Goal: Transaction & Acquisition: Book appointment/travel/reservation

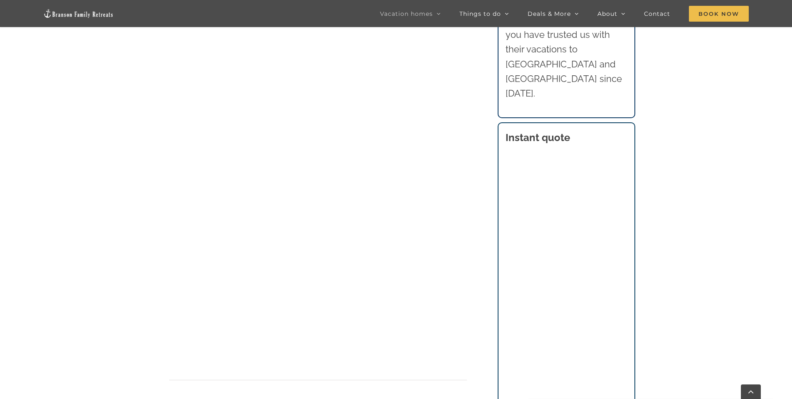
scroll to position [623, 0]
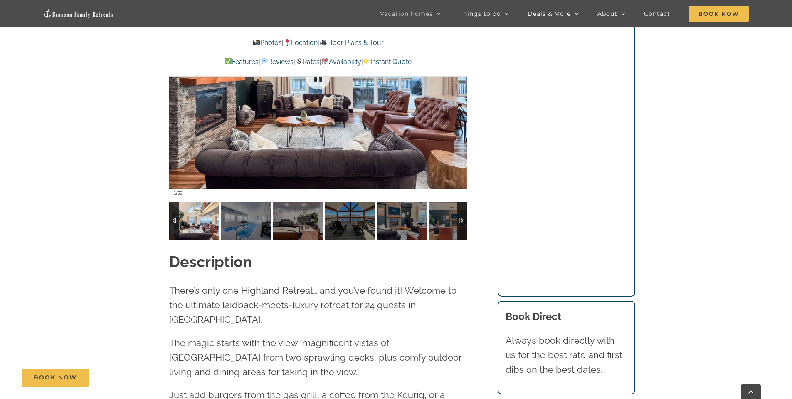
scroll to position [707, 0]
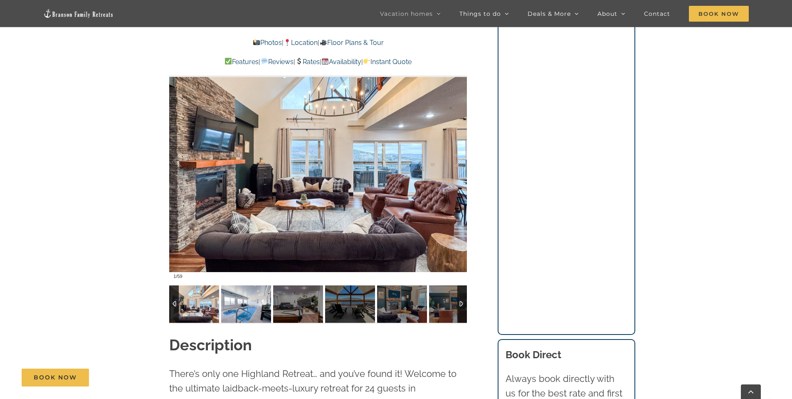
click at [231, 318] on img at bounding box center [246, 303] width 50 height 37
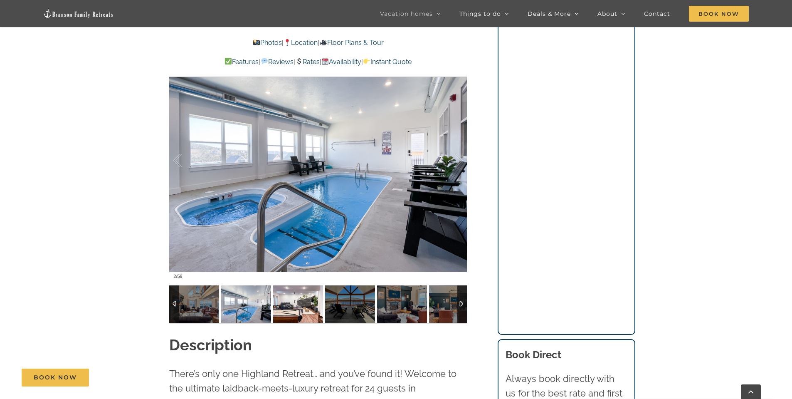
click at [294, 318] on img at bounding box center [298, 303] width 50 height 37
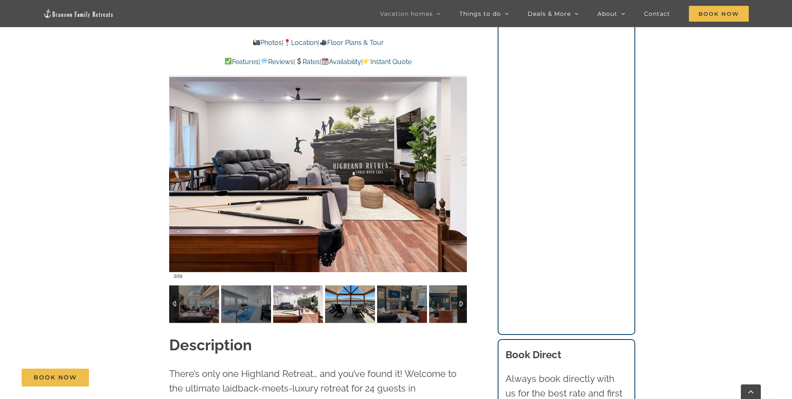
click at [363, 292] on img at bounding box center [350, 303] width 50 height 37
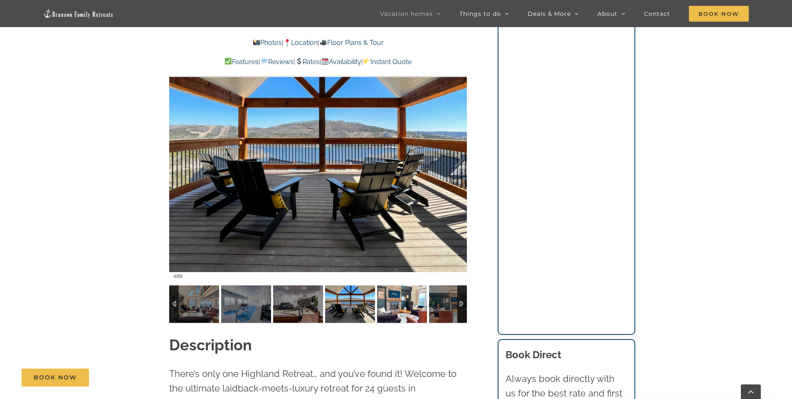
click at [404, 304] on img at bounding box center [402, 303] width 50 height 37
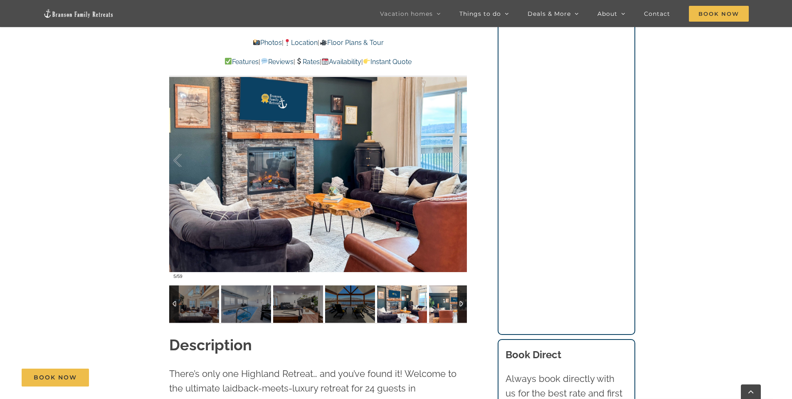
click at [444, 307] on img at bounding box center [454, 303] width 50 height 37
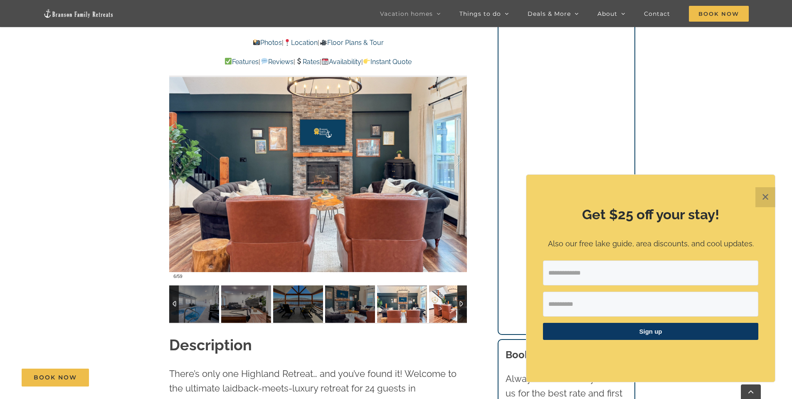
click at [448, 307] on img at bounding box center [454, 303] width 50 height 37
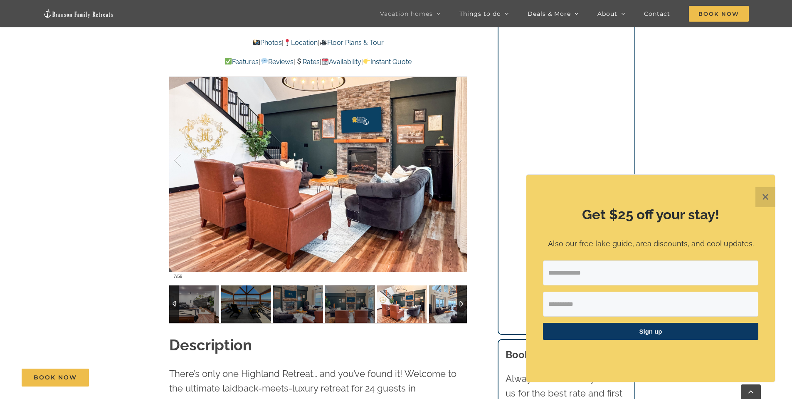
click at [443, 307] on img at bounding box center [454, 303] width 50 height 37
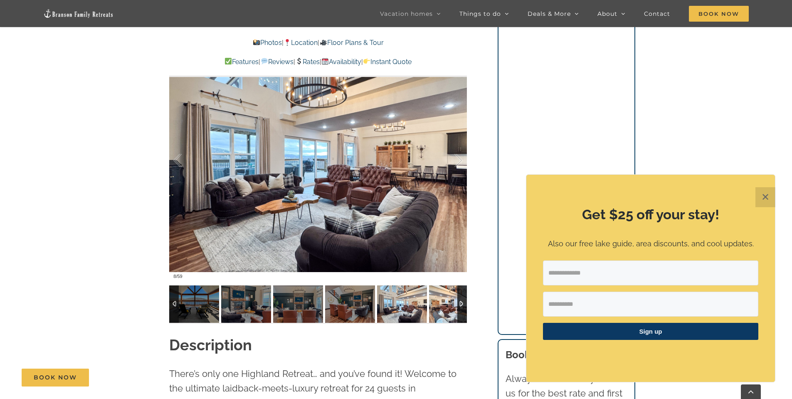
click at [443, 307] on img at bounding box center [454, 303] width 50 height 37
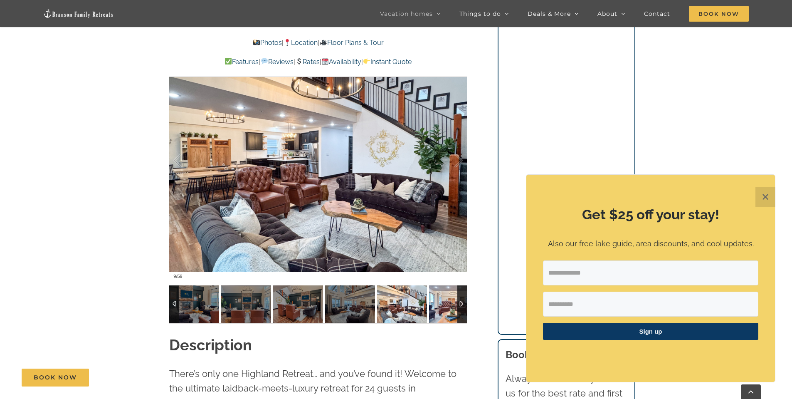
click at [443, 307] on img at bounding box center [454, 303] width 50 height 37
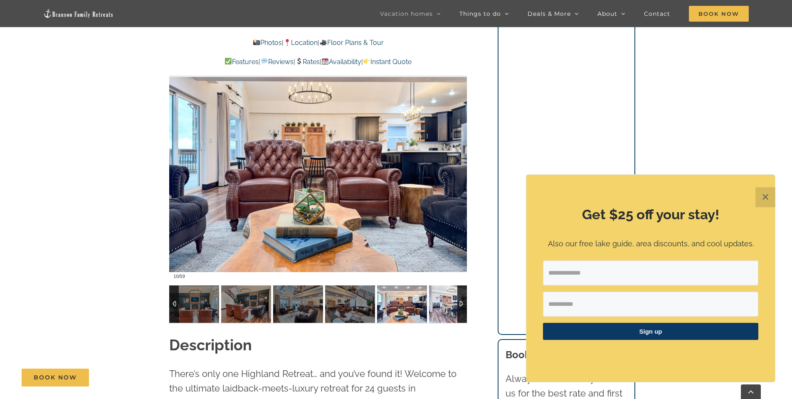
click at [443, 307] on img at bounding box center [454, 303] width 50 height 37
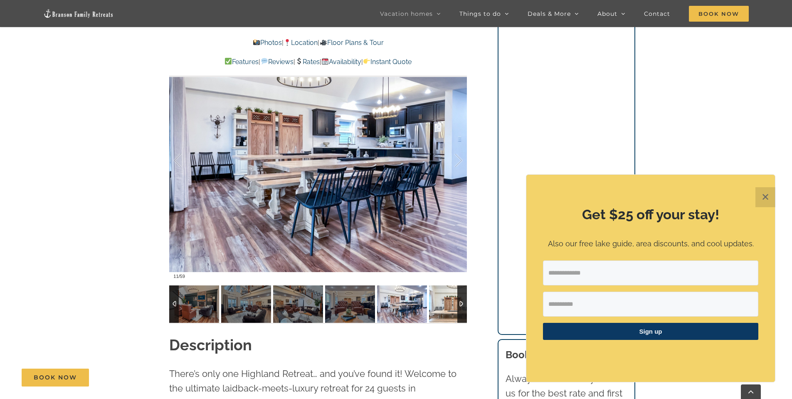
click at [443, 307] on img at bounding box center [454, 303] width 50 height 37
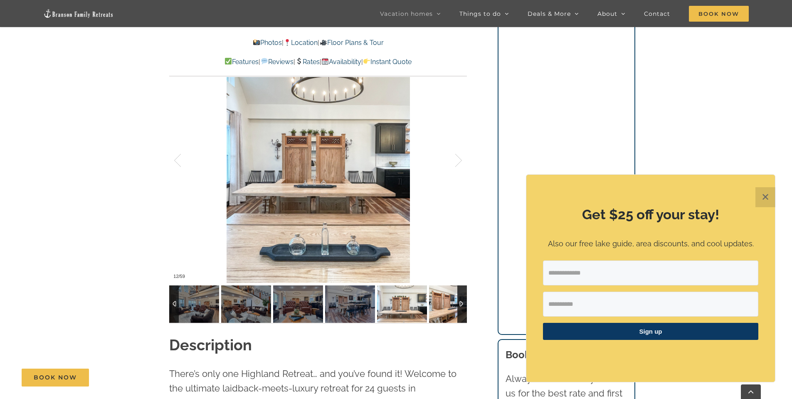
click at [443, 307] on img at bounding box center [454, 303] width 50 height 37
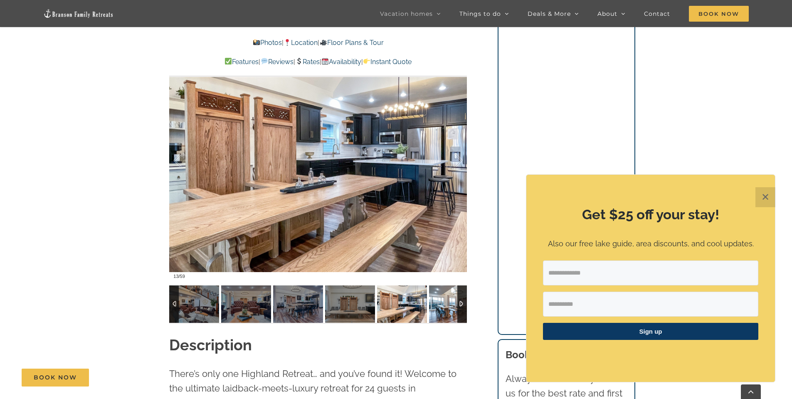
click at [443, 307] on img at bounding box center [454, 303] width 50 height 37
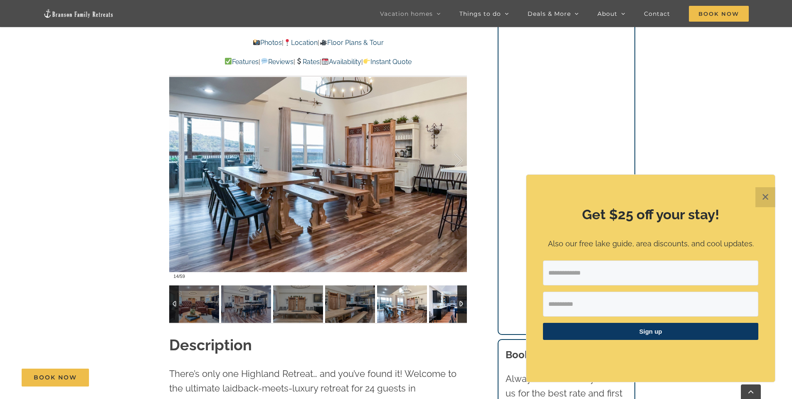
click at [443, 307] on img at bounding box center [454, 303] width 50 height 37
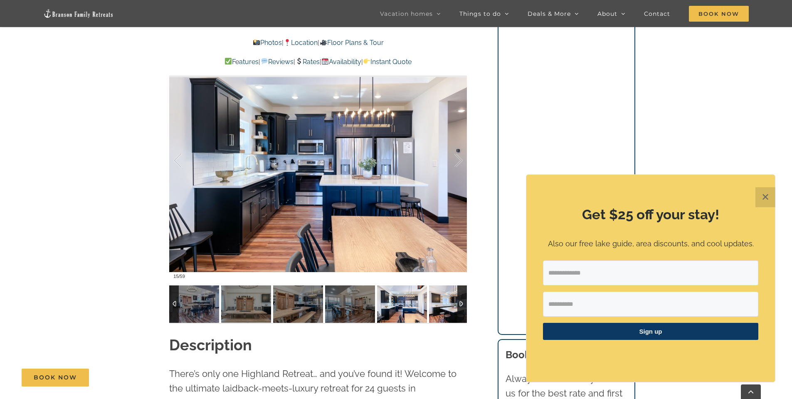
click at [443, 307] on img at bounding box center [454, 303] width 50 height 37
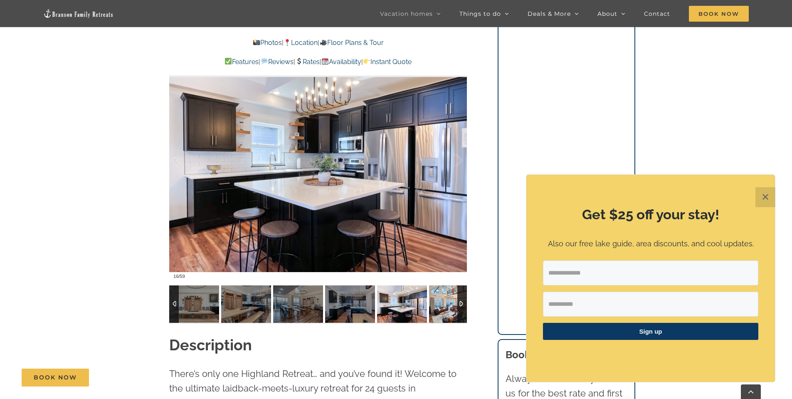
click at [443, 307] on img at bounding box center [454, 303] width 50 height 37
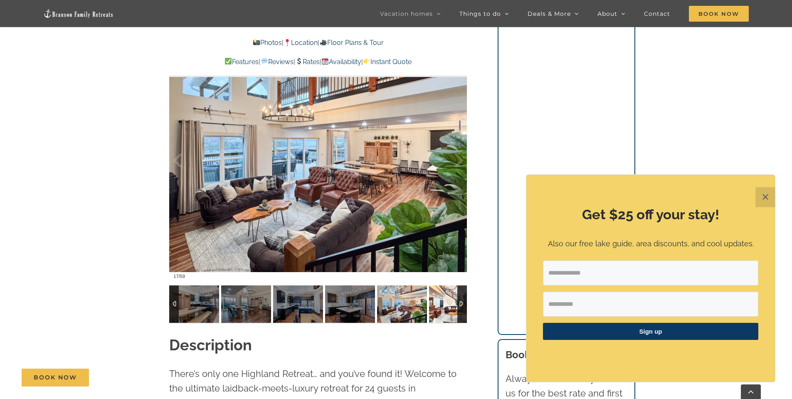
click at [443, 307] on img at bounding box center [454, 303] width 50 height 37
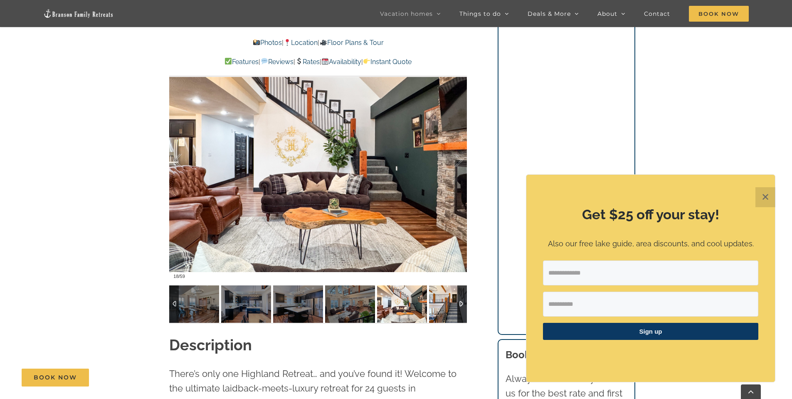
click at [443, 307] on img at bounding box center [454, 303] width 50 height 37
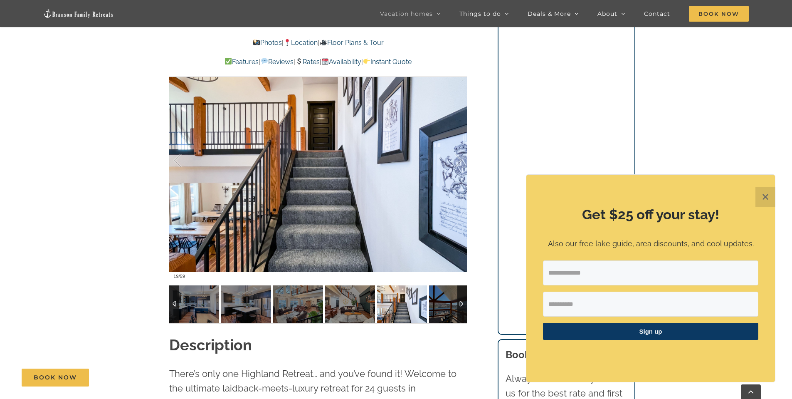
click at [463, 301] on div at bounding box center [462, 303] width 10 height 37
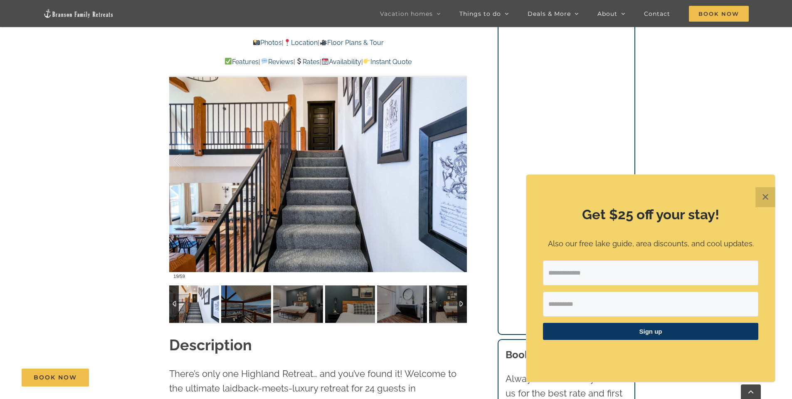
click at [463, 301] on div at bounding box center [462, 303] width 10 height 37
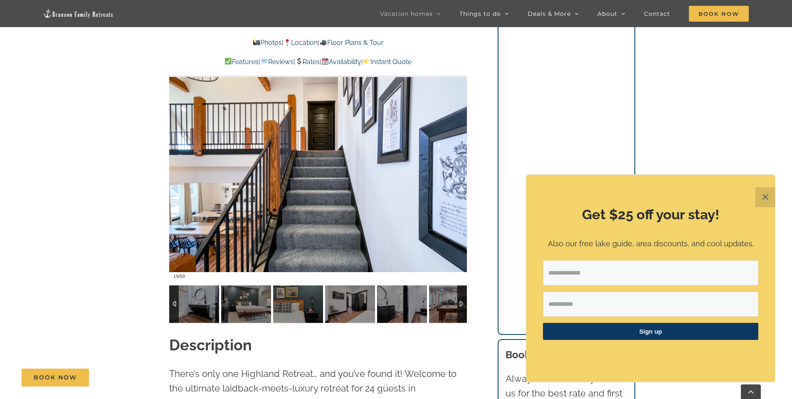
click at [463, 301] on div at bounding box center [462, 303] width 10 height 37
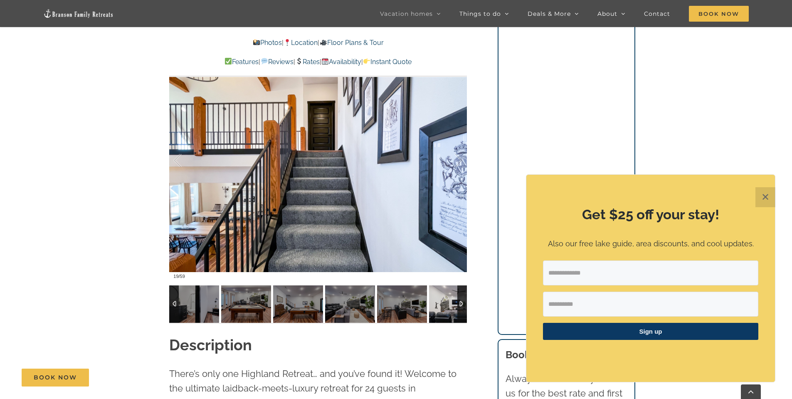
click at [463, 300] on div at bounding box center [462, 303] width 10 height 37
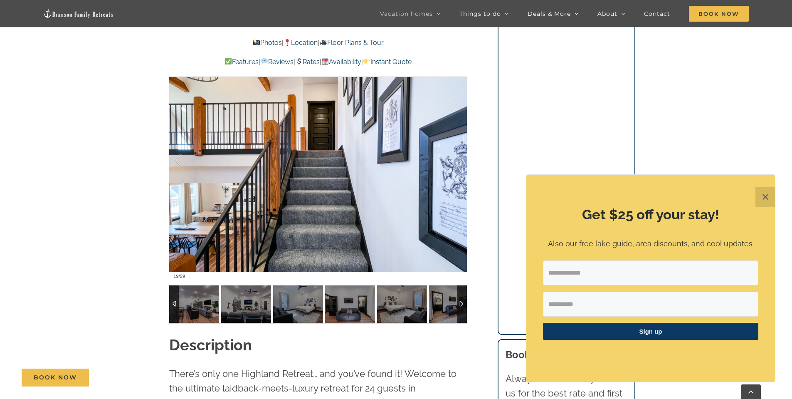
click at [463, 300] on div at bounding box center [462, 303] width 10 height 37
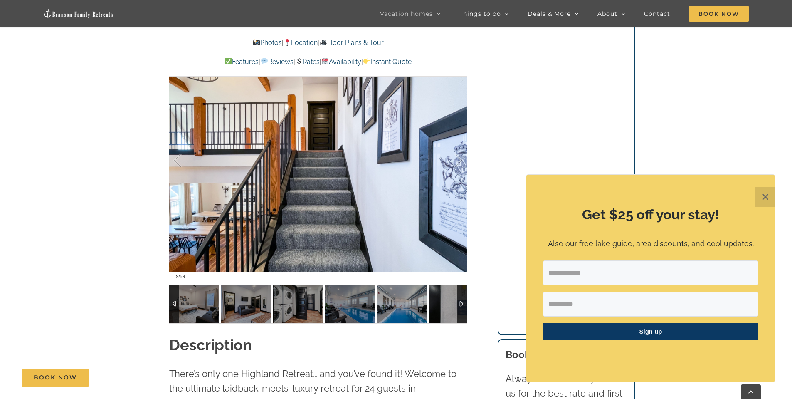
click at [387, 304] on img at bounding box center [402, 303] width 50 height 37
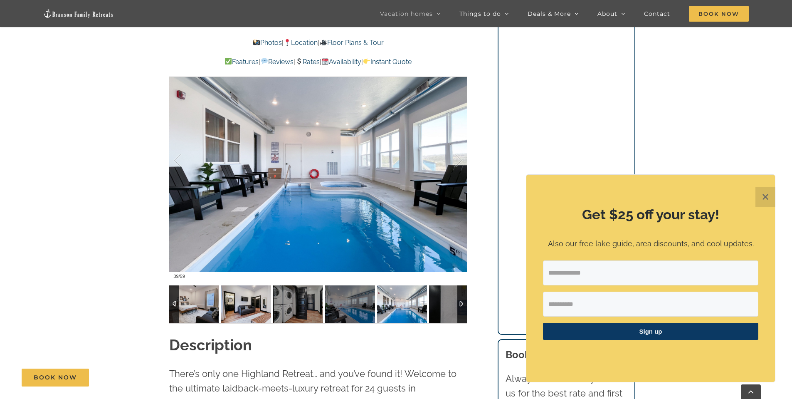
drag, startPoint x: 210, startPoint y: 301, endPoint x: 200, endPoint y: 302, distance: 10.0
click at [210, 301] on img at bounding box center [194, 303] width 50 height 37
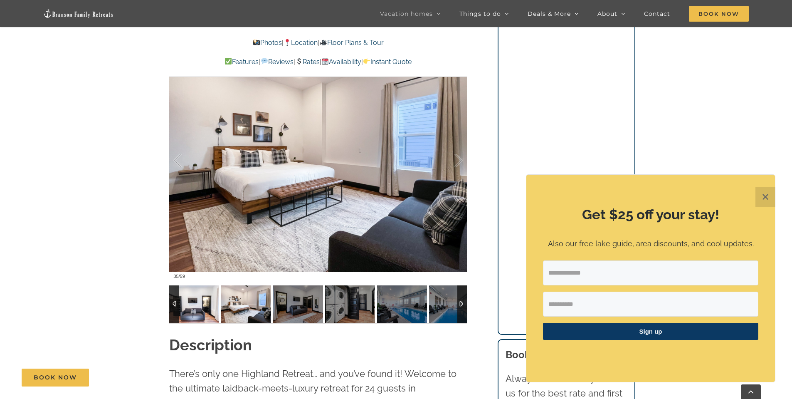
click at [191, 303] on img at bounding box center [194, 303] width 50 height 37
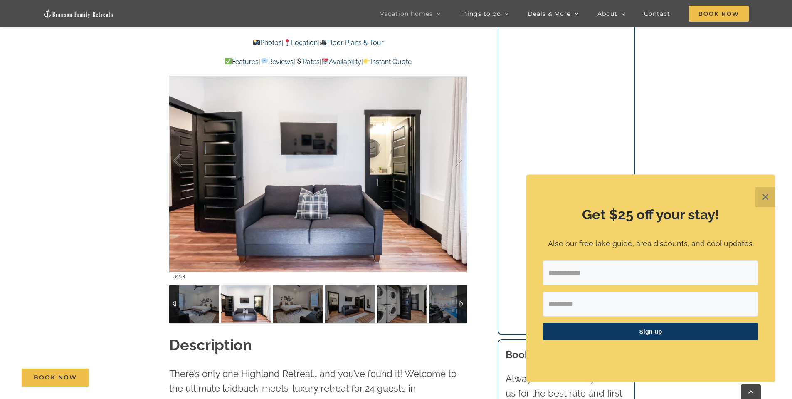
click at [174, 303] on div at bounding box center [174, 303] width 10 height 37
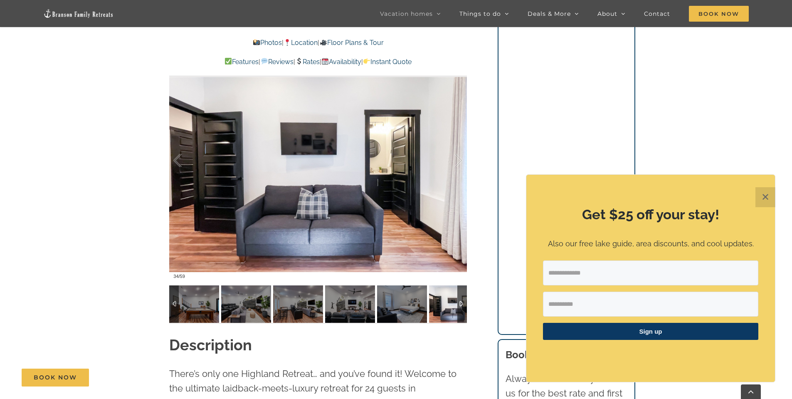
click at [464, 303] on div at bounding box center [462, 303] width 10 height 37
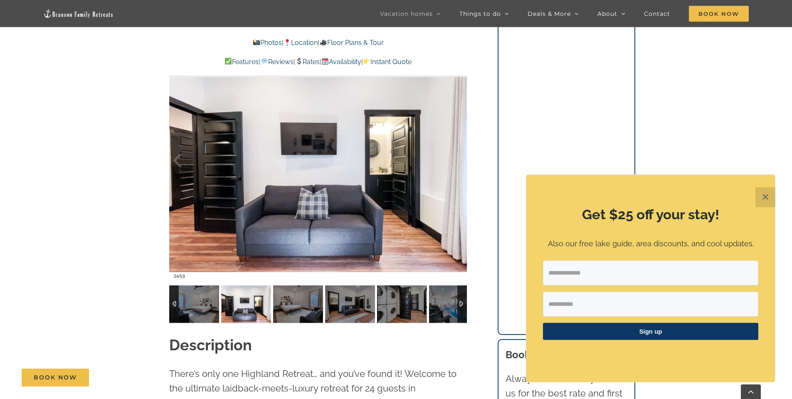
click at [463, 303] on div at bounding box center [462, 303] width 10 height 37
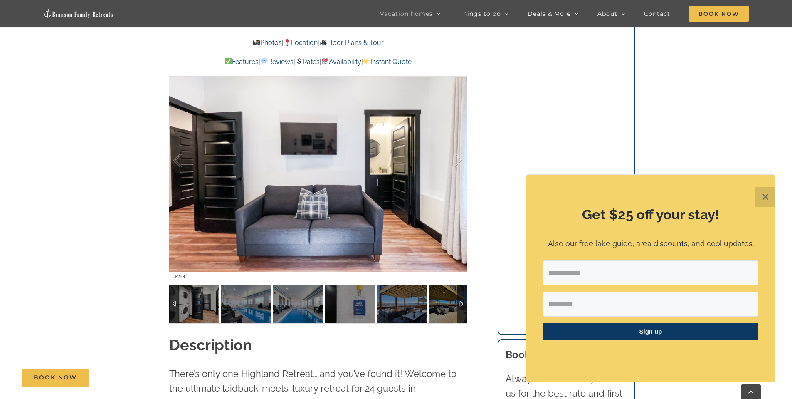
click at [460, 315] on div at bounding box center [462, 303] width 10 height 37
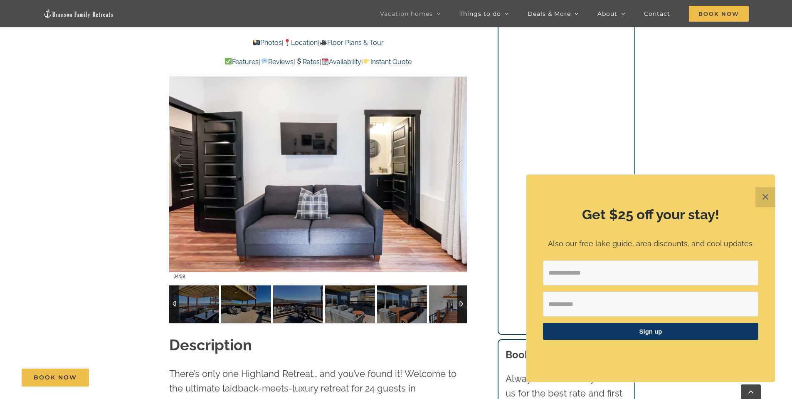
click at [460, 315] on div at bounding box center [462, 303] width 10 height 37
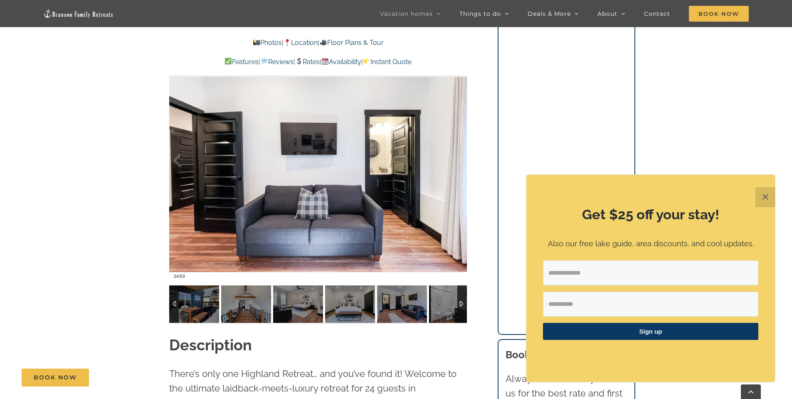
click at [460, 315] on div at bounding box center [462, 303] width 10 height 37
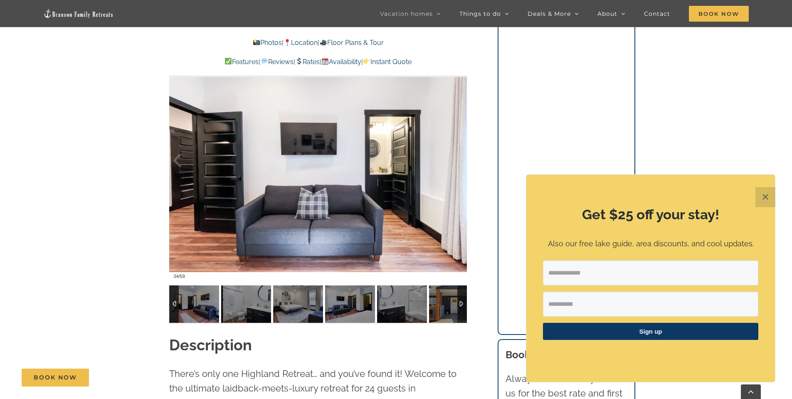
click at [420, 315] on img at bounding box center [402, 303] width 50 height 37
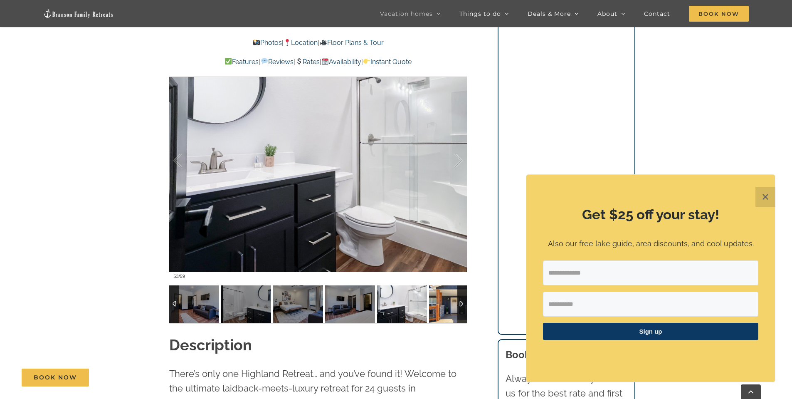
click at [438, 305] on img at bounding box center [454, 303] width 50 height 37
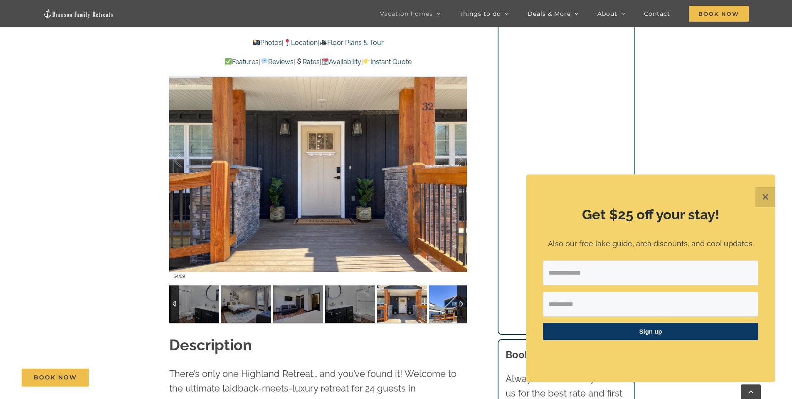
click at [442, 304] on img at bounding box center [454, 303] width 50 height 37
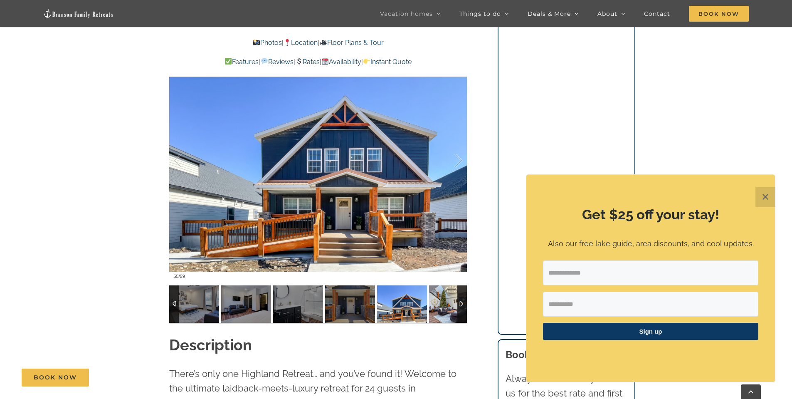
click at [442, 304] on img at bounding box center [454, 303] width 50 height 37
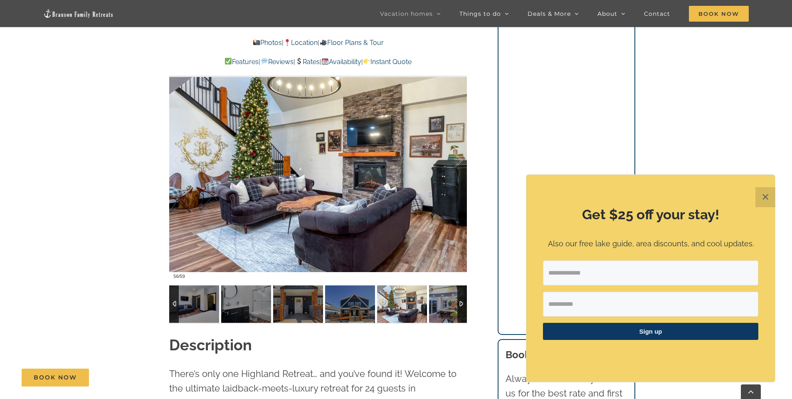
click at [442, 304] on img at bounding box center [454, 303] width 50 height 37
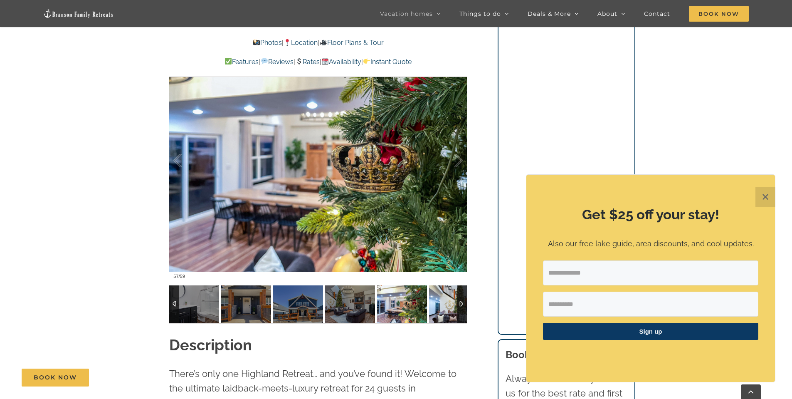
click at [442, 304] on img at bounding box center [454, 303] width 50 height 37
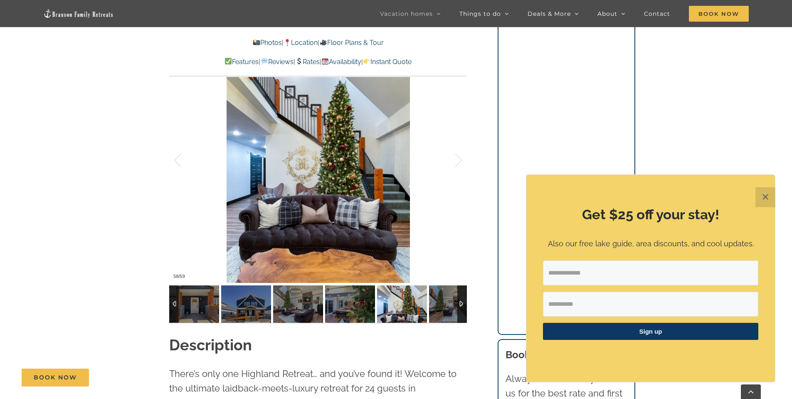
click at [442, 304] on img at bounding box center [454, 303] width 50 height 37
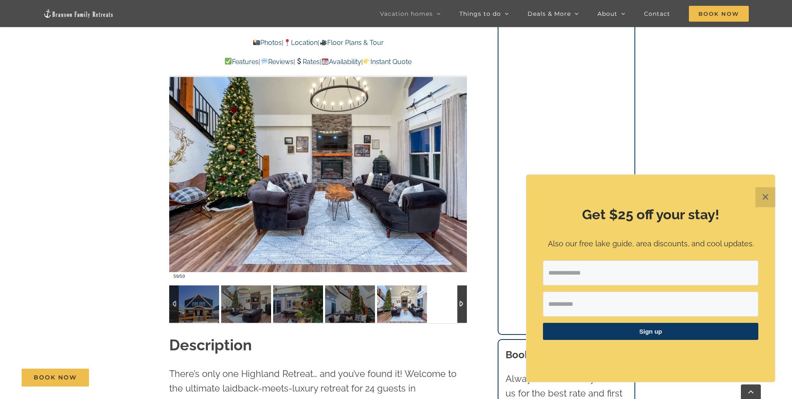
click at [442, 304] on div at bounding box center [318, 303] width 298 height 37
click at [226, 300] on img at bounding box center [246, 303] width 50 height 37
click at [170, 305] on div at bounding box center [174, 303] width 10 height 37
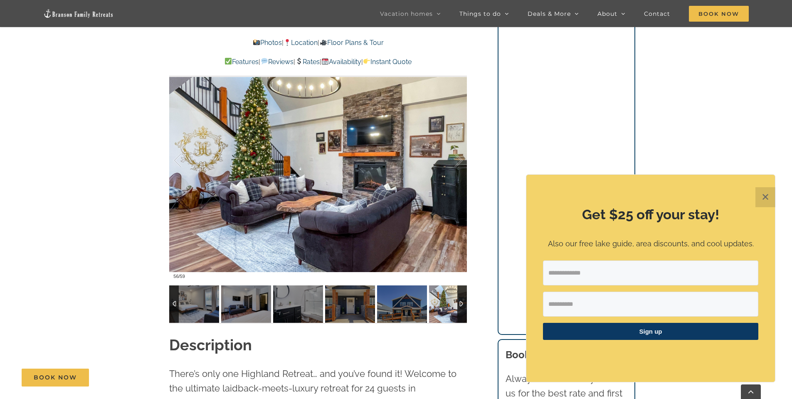
click at [176, 305] on div at bounding box center [174, 303] width 10 height 37
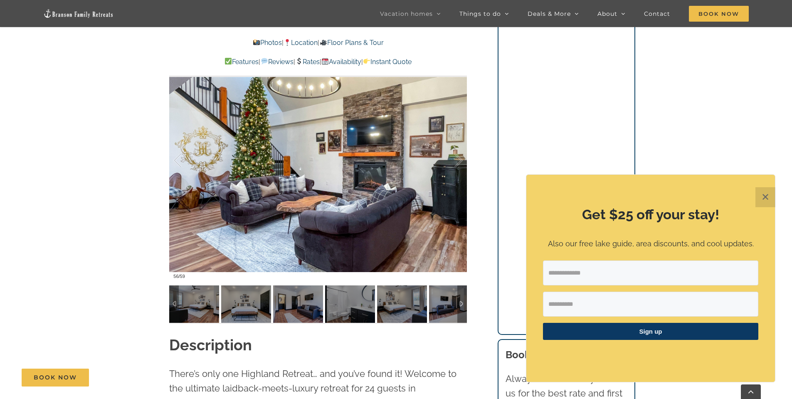
click at [167, 304] on div "Highland Retreat Where else can 24 people have the time of their lives? This Br…" at bounding box center [318, 50] width 331 height 568
drag, startPoint x: 167, startPoint y: 304, endPoint x: 223, endPoint y: 305, distance: 56.5
click at [172, 304] on div "Highland Retreat Where else can 24 people have the time of their lives? This Br…" at bounding box center [318, 50] width 331 height 568
drag, startPoint x: 225, startPoint y: 305, endPoint x: 220, endPoint y: 306, distance: 5.5
click at [226, 305] on img at bounding box center [246, 303] width 50 height 37
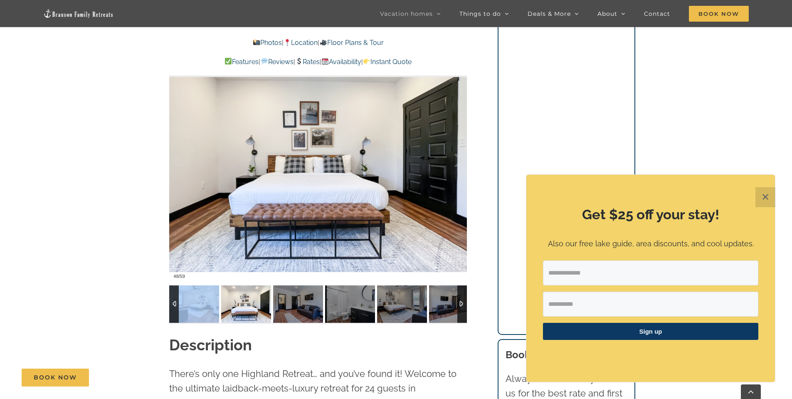
click at [198, 305] on img at bounding box center [194, 303] width 50 height 37
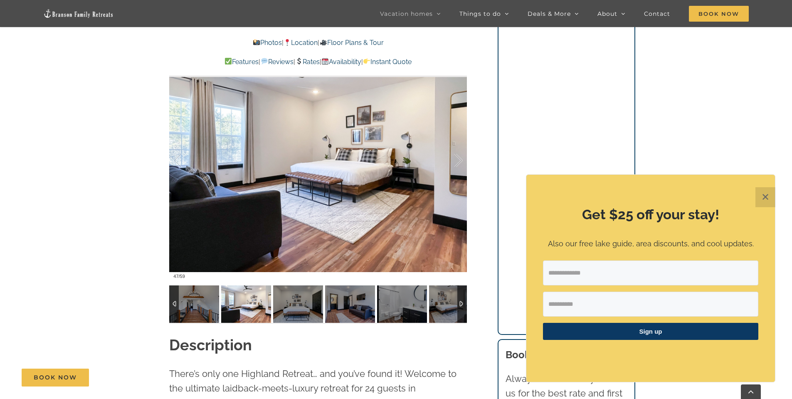
click at [177, 300] on div at bounding box center [174, 303] width 10 height 37
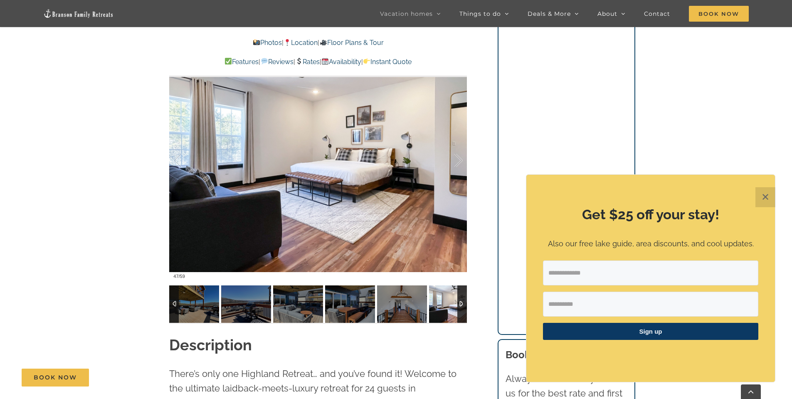
click at [177, 300] on div at bounding box center [174, 303] width 10 height 37
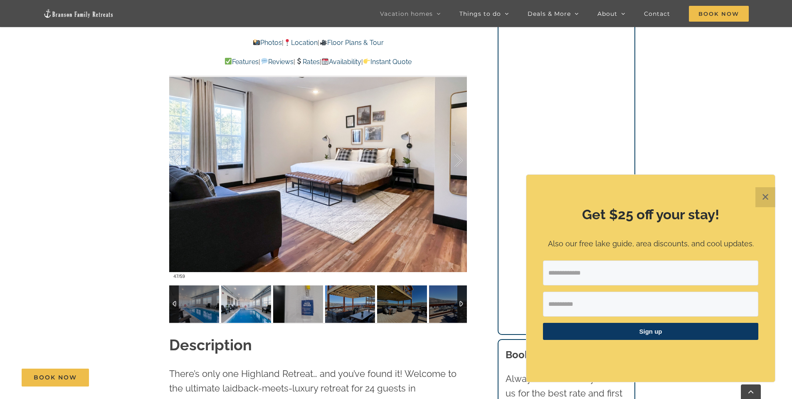
click at [241, 303] on img at bounding box center [246, 303] width 50 height 37
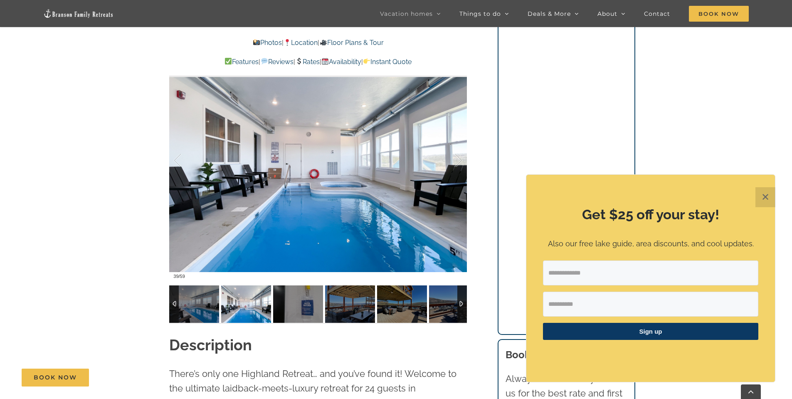
click at [218, 309] on img at bounding box center [194, 303] width 50 height 37
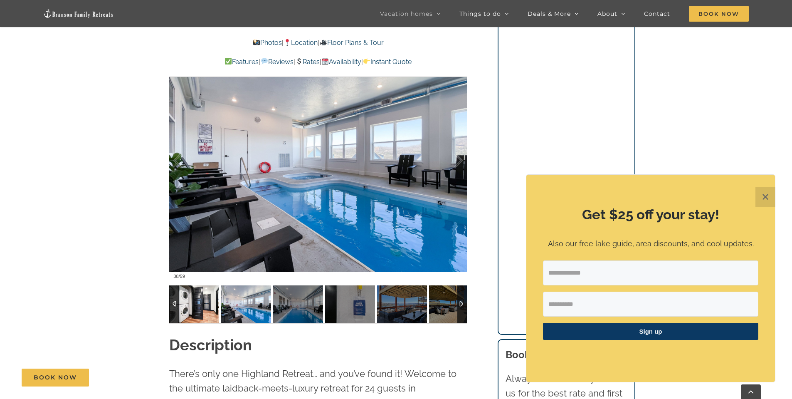
click at [184, 307] on img at bounding box center [194, 303] width 50 height 37
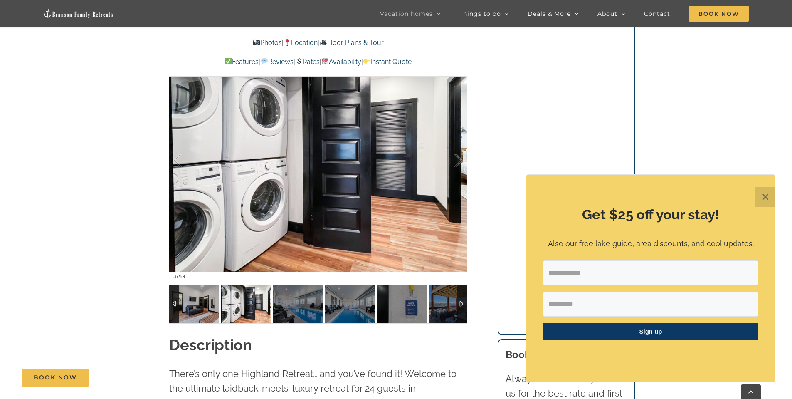
click at [177, 307] on div at bounding box center [174, 303] width 10 height 37
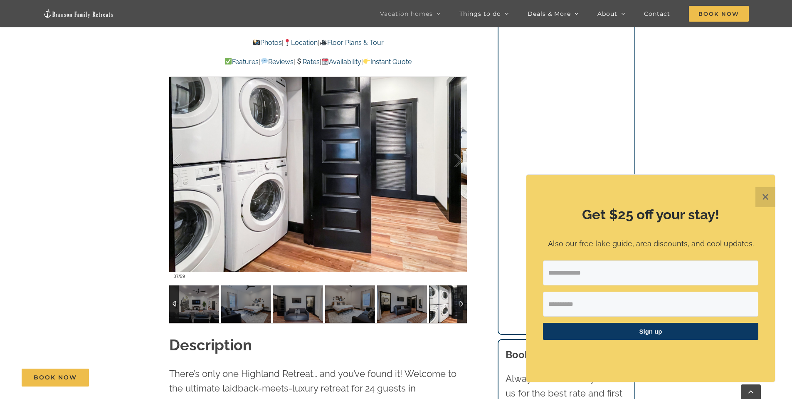
click at [176, 307] on div at bounding box center [174, 303] width 10 height 37
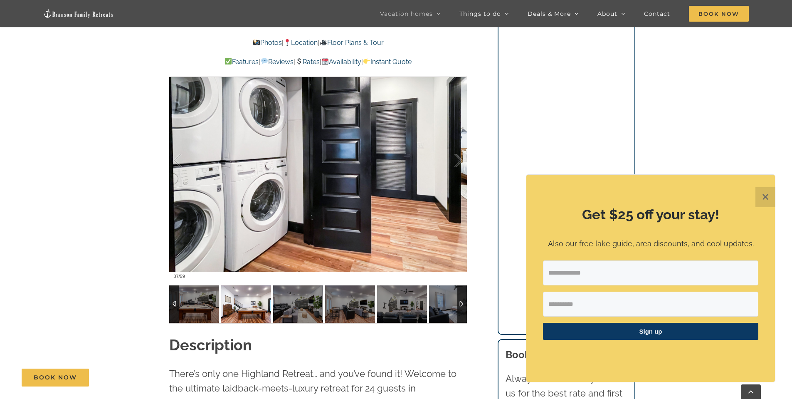
click at [270, 306] on img at bounding box center [246, 303] width 50 height 37
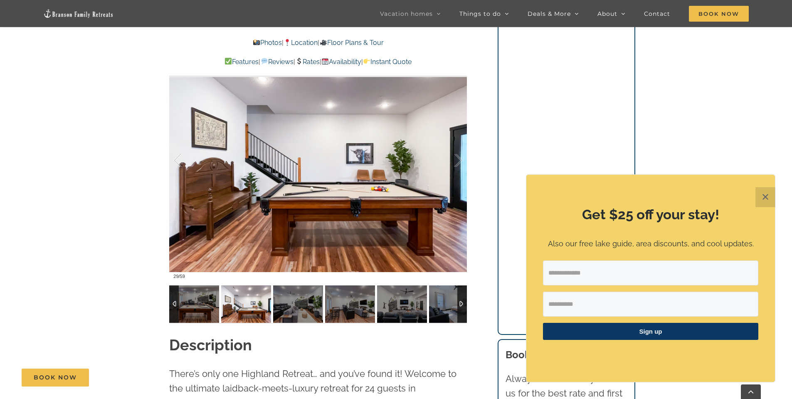
click at [240, 307] on img at bounding box center [246, 303] width 50 height 37
click at [172, 306] on div at bounding box center [174, 303] width 10 height 37
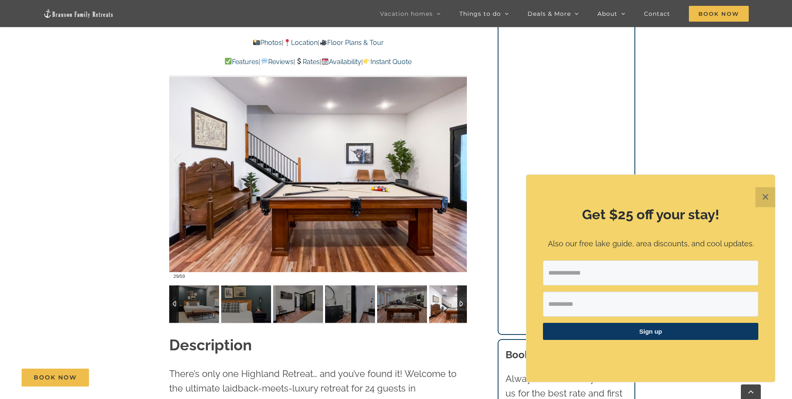
click at [172, 306] on div at bounding box center [174, 303] width 10 height 37
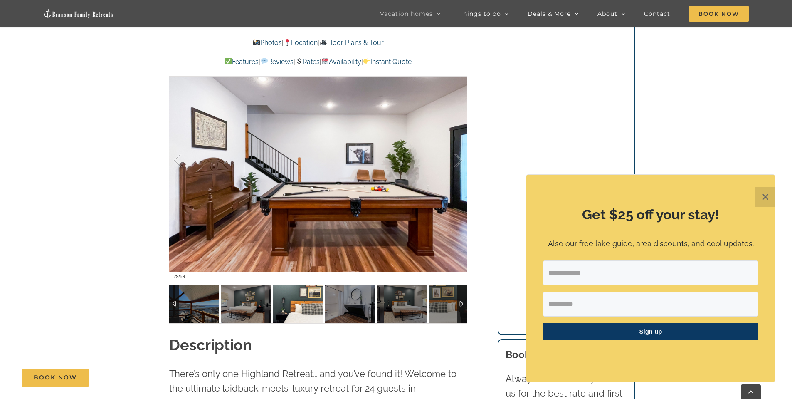
click at [306, 306] on img at bounding box center [298, 303] width 50 height 37
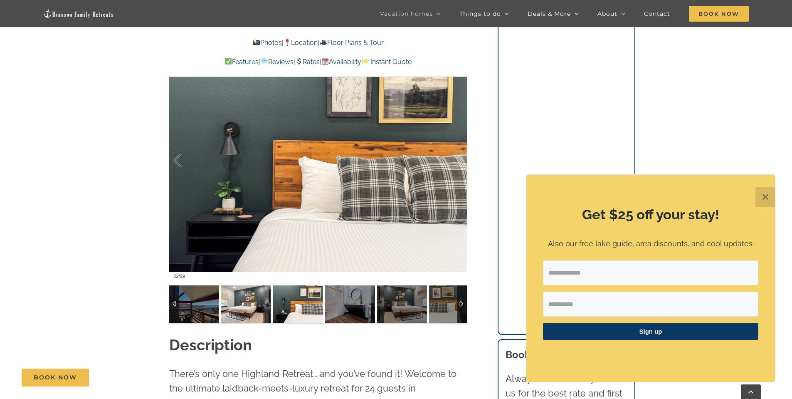
click at [256, 308] on img at bounding box center [246, 303] width 50 height 37
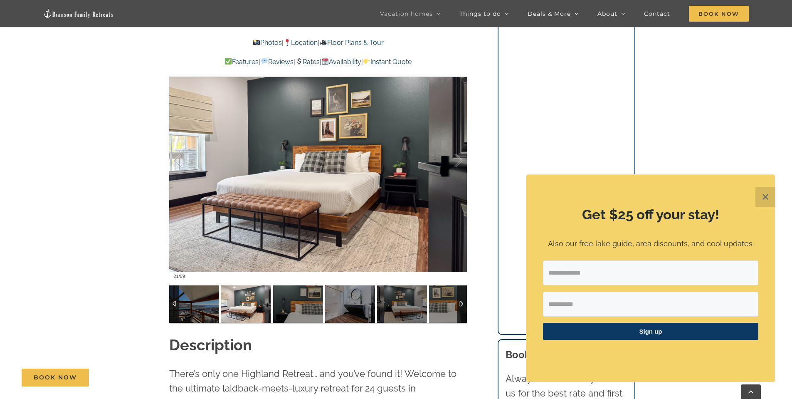
click at [170, 303] on div at bounding box center [174, 303] width 10 height 37
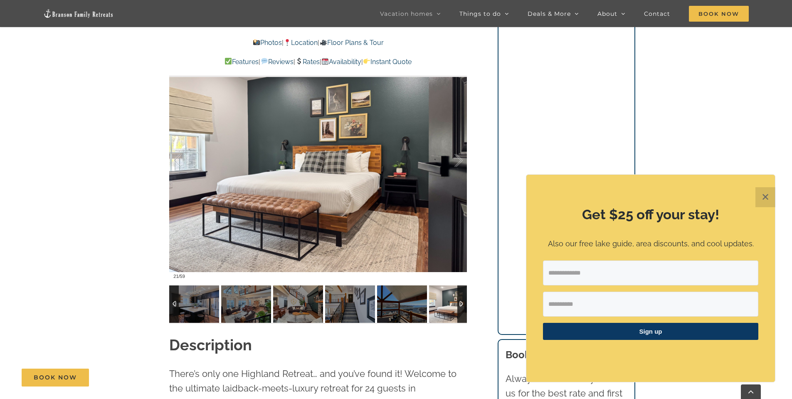
click at [170, 303] on div at bounding box center [174, 303] width 10 height 37
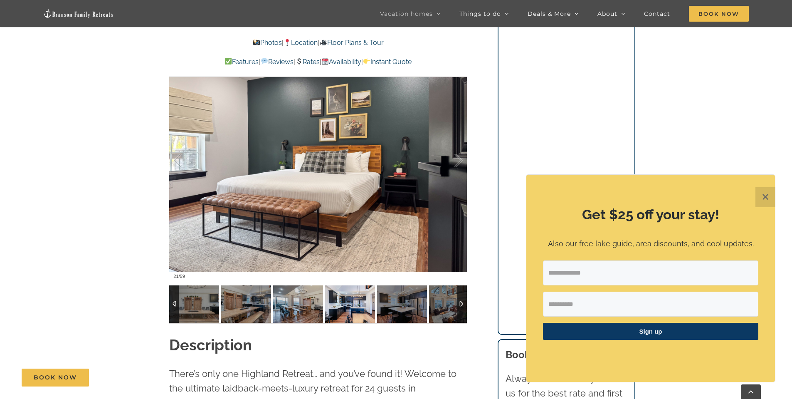
click at [327, 311] on img at bounding box center [350, 303] width 50 height 37
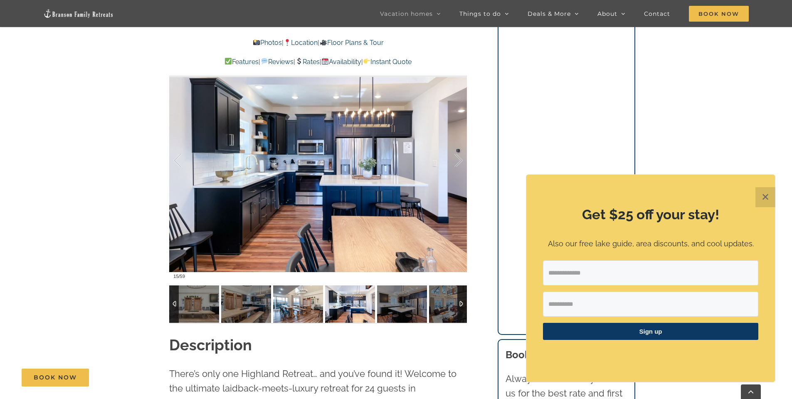
click at [302, 310] on img at bounding box center [298, 303] width 50 height 37
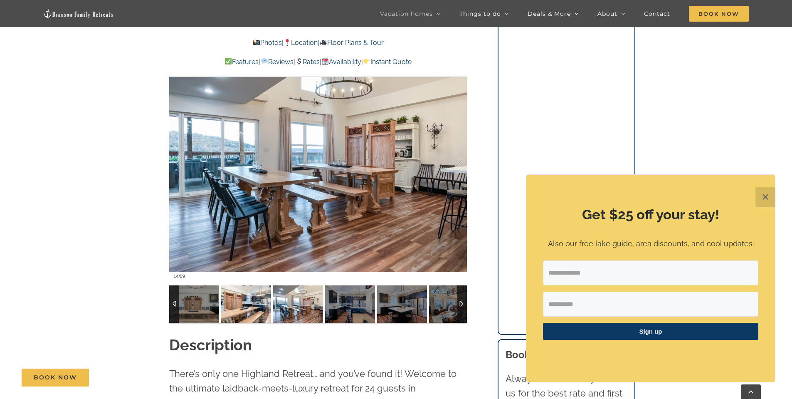
click at [245, 307] on img at bounding box center [246, 303] width 50 height 37
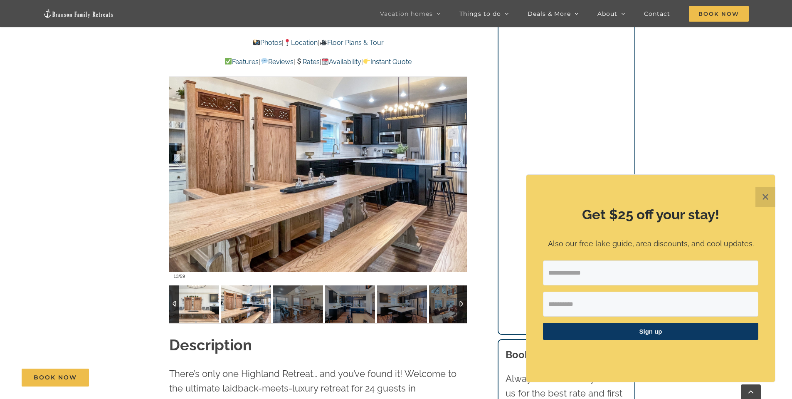
click at [192, 303] on img at bounding box center [194, 303] width 50 height 37
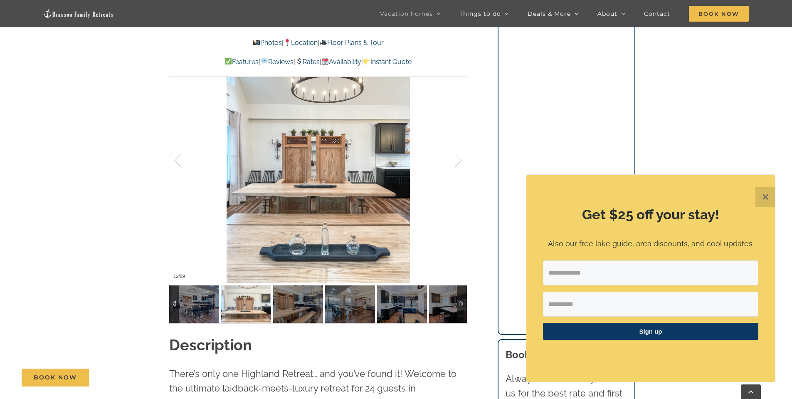
click at [173, 301] on div at bounding box center [174, 303] width 10 height 37
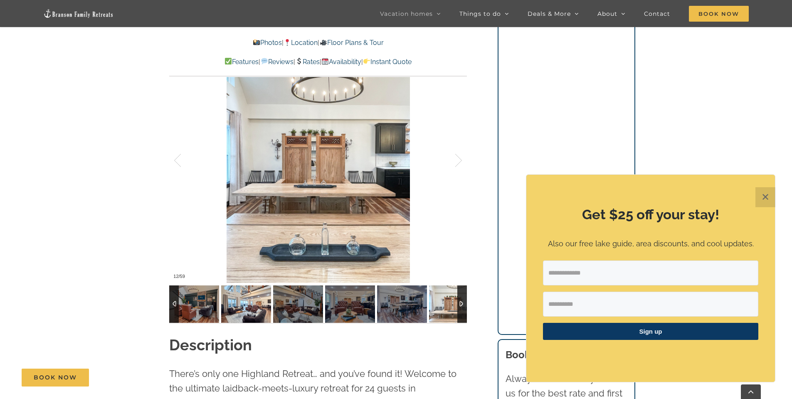
click at [224, 302] on img at bounding box center [246, 303] width 50 height 37
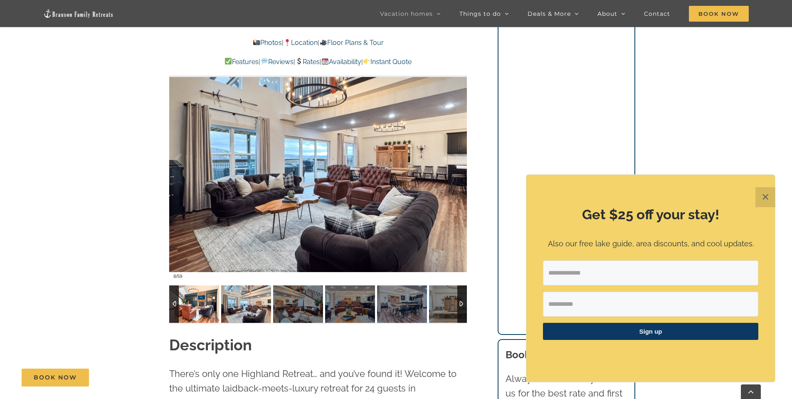
click at [203, 302] on img at bounding box center [194, 303] width 50 height 37
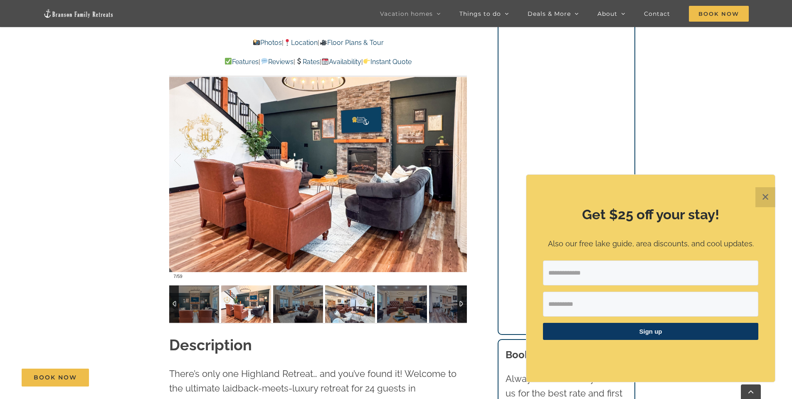
click at [334, 298] on img at bounding box center [350, 303] width 50 height 37
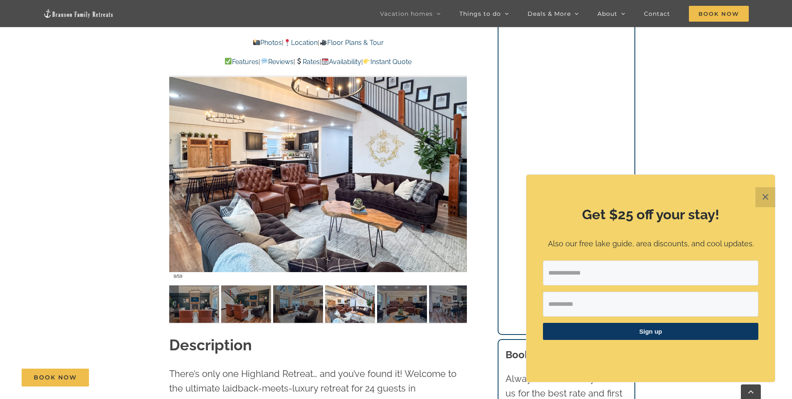
click at [157, 300] on div "Highland Retreat Where else can 24 people have the time of their lives? This Br…" at bounding box center [318, 50] width 331 height 568
click at [172, 301] on div at bounding box center [174, 303] width 10 height 37
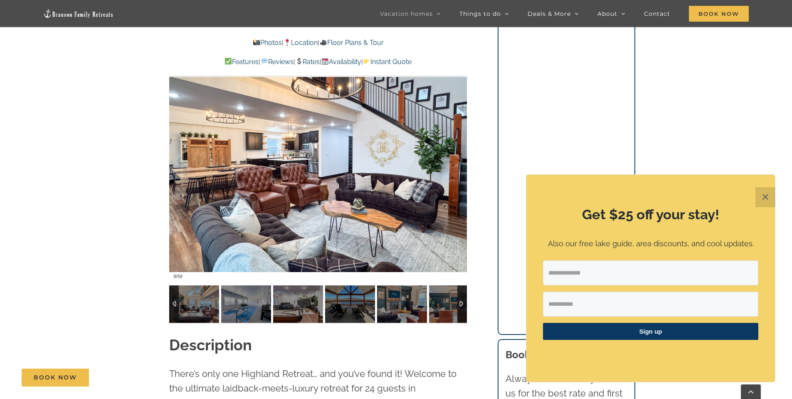
click at [172, 301] on div at bounding box center [174, 303] width 10 height 37
click at [229, 300] on img at bounding box center [246, 303] width 50 height 37
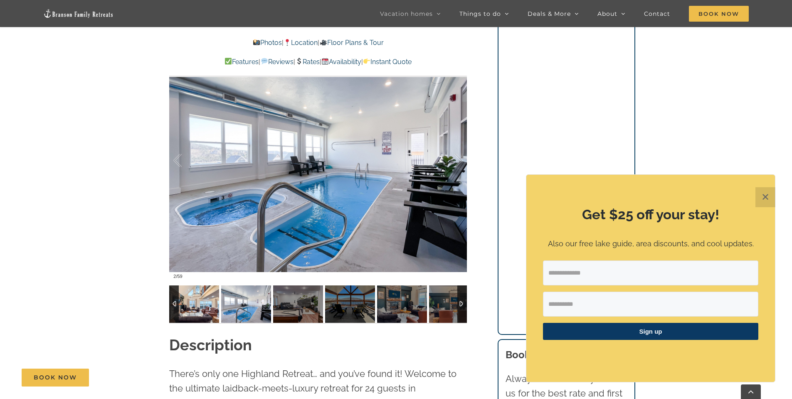
click at [204, 303] on img at bounding box center [194, 303] width 50 height 37
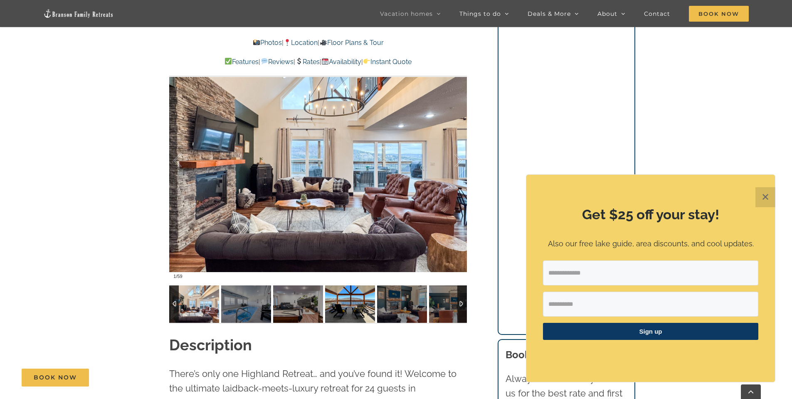
click at [337, 305] on img at bounding box center [350, 303] width 50 height 37
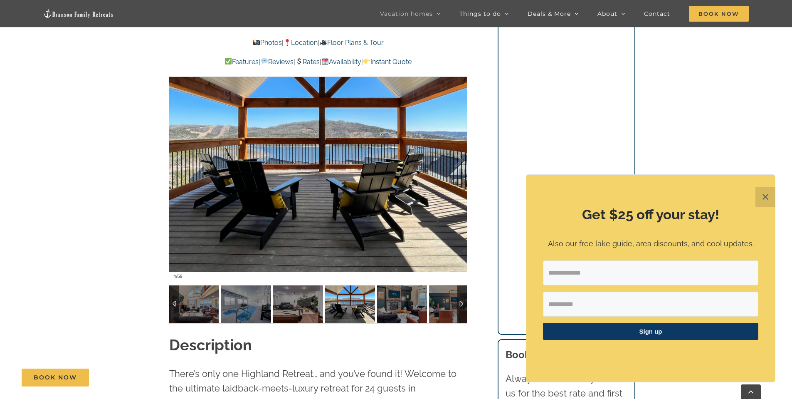
click at [463, 315] on div at bounding box center [462, 303] width 10 height 37
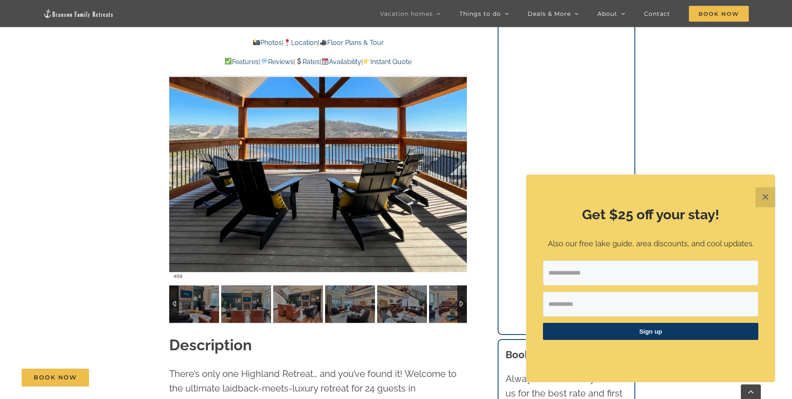
click at [463, 315] on div at bounding box center [462, 303] width 10 height 37
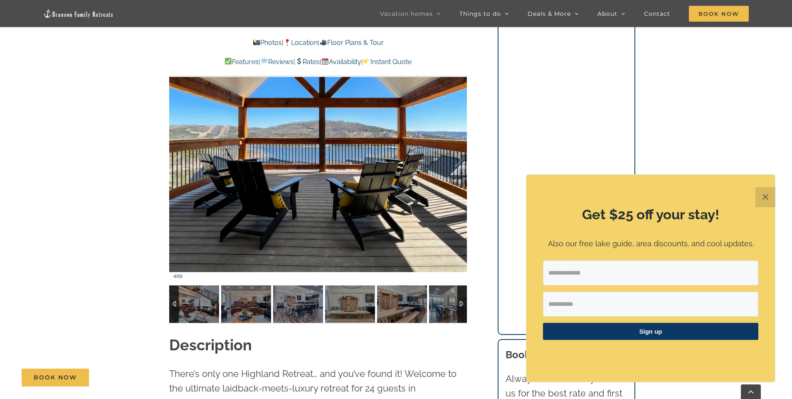
click at [463, 315] on div at bounding box center [462, 303] width 10 height 37
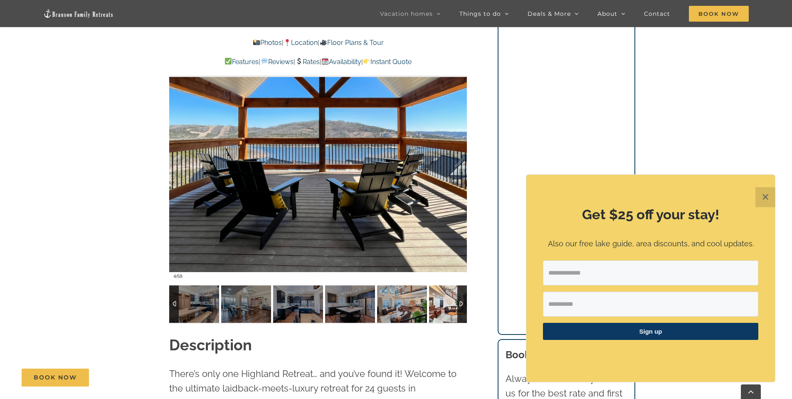
click at [342, 310] on img at bounding box center [350, 303] width 50 height 37
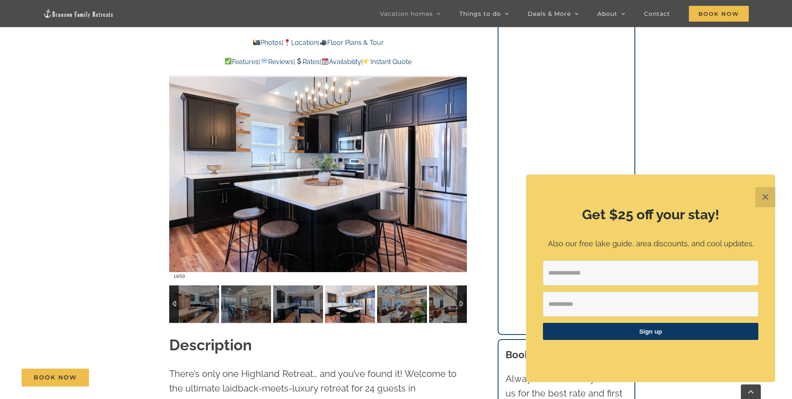
click at [398, 301] on img at bounding box center [402, 303] width 50 height 37
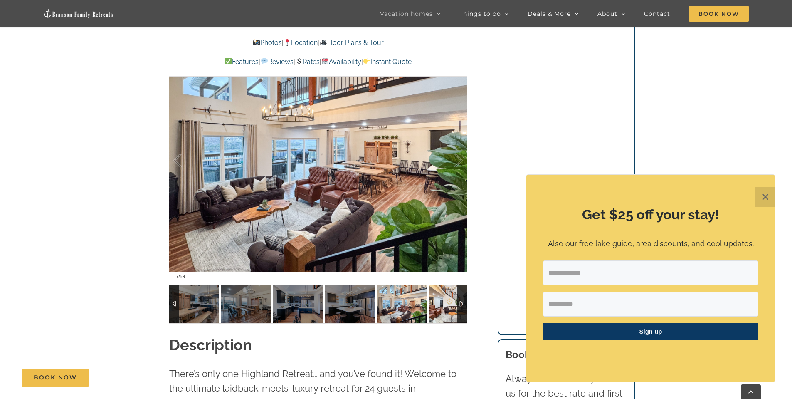
click at [441, 301] on img at bounding box center [454, 303] width 50 height 37
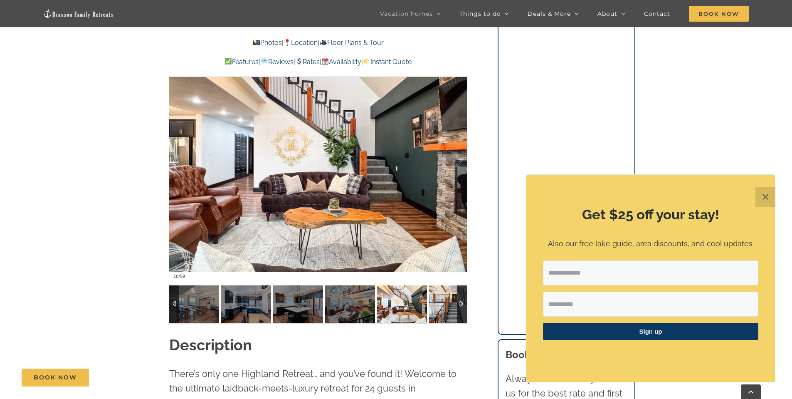
click at [438, 304] on img at bounding box center [454, 303] width 50 height 37
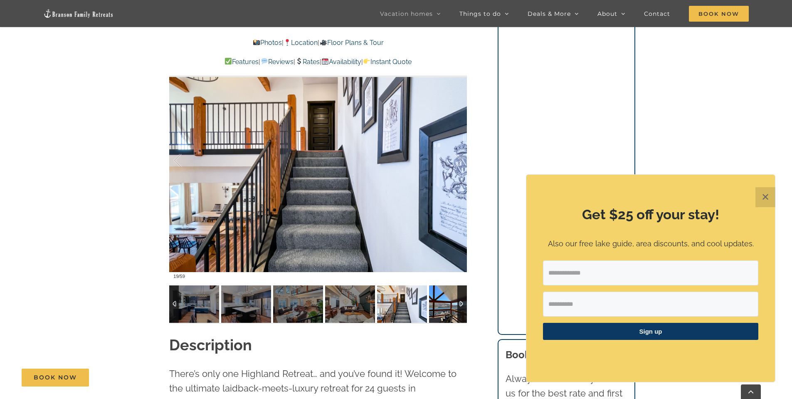
click at [438, 304] on img at bounding box center [454, 303] width 50 height 37
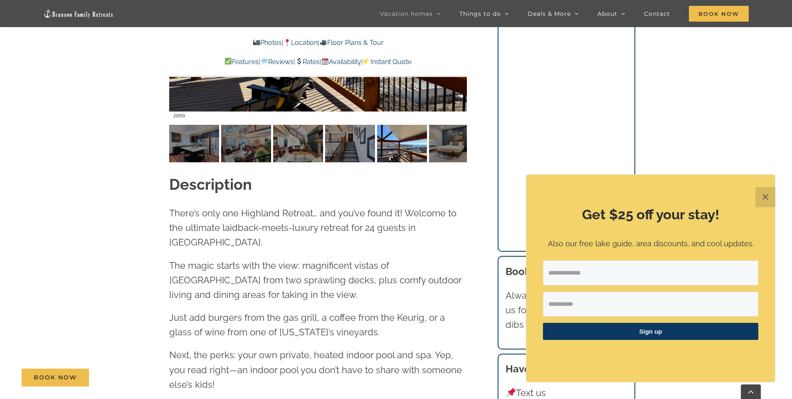
scroll to position [956, 0]
